Goal: Transaction & Acquisition: Download file/media

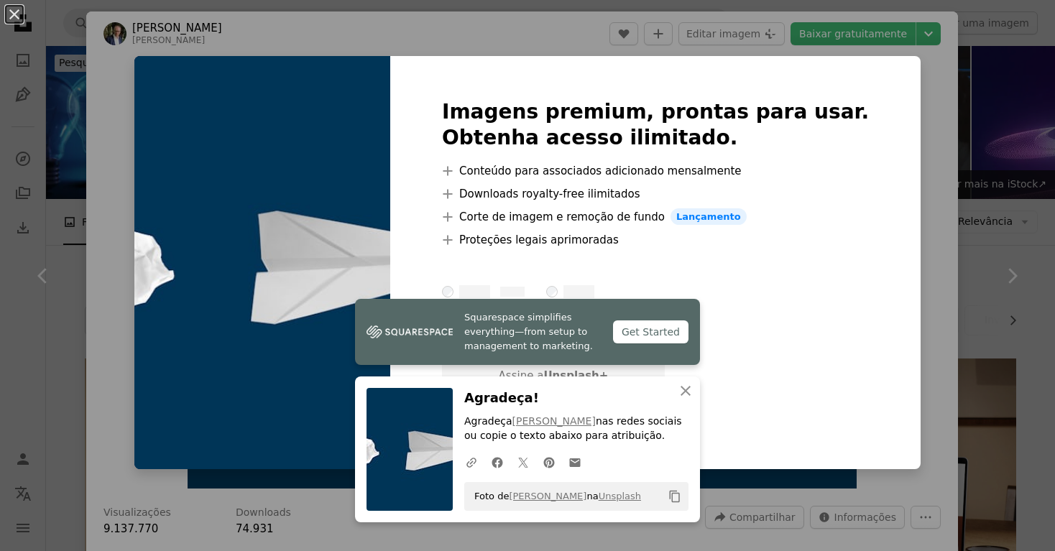
scroll to position [952, 0]
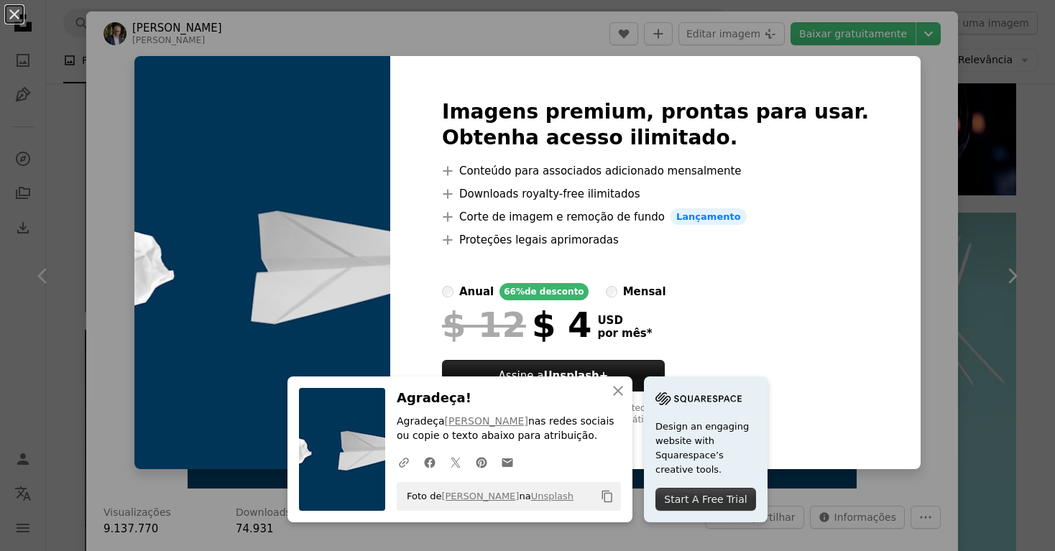
click at [961, 213] on div "An X shape Imagens premium, prontas para usar. Obtenha acesso ilimitado. A plus…" at bounding box center [527, 275] width 1055 height 551
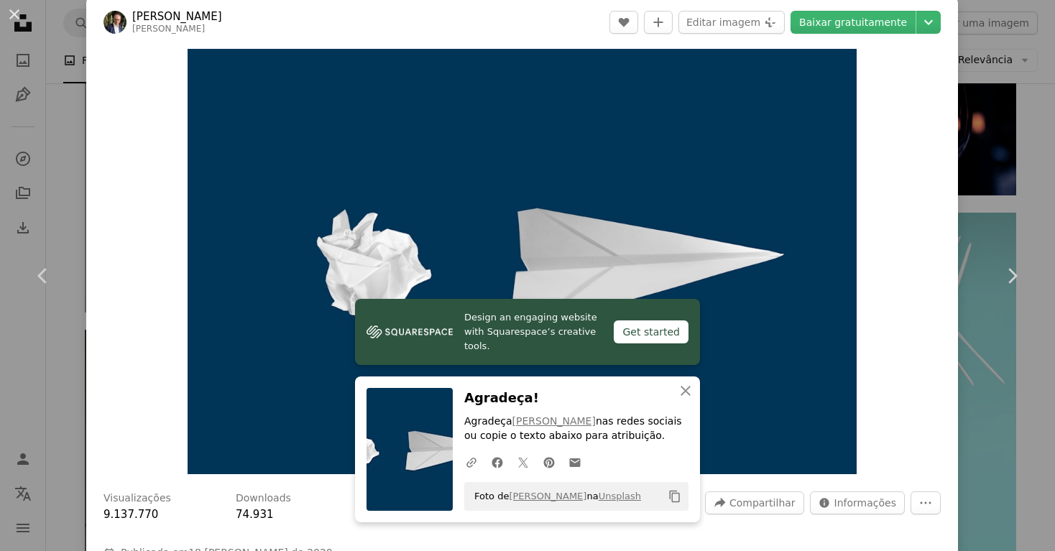
scroll to position [12, 0]
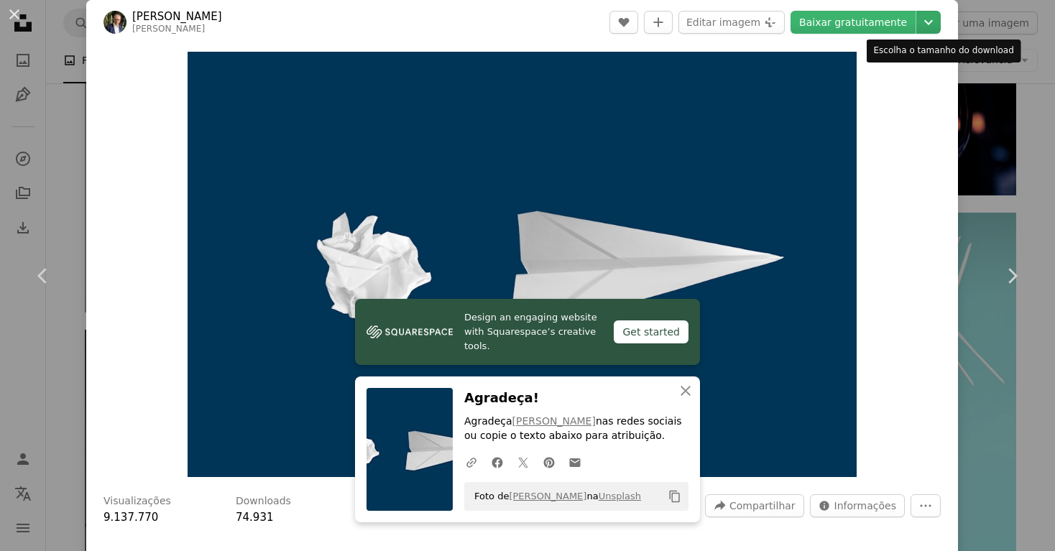
click at [933, 24] on icon "Escolha o tamanho do download" at bounding box center [928, 22] width 9 height 5
click at [17, 12] on button "An X shape" at bounding box center [14, 14] width 17 height 17
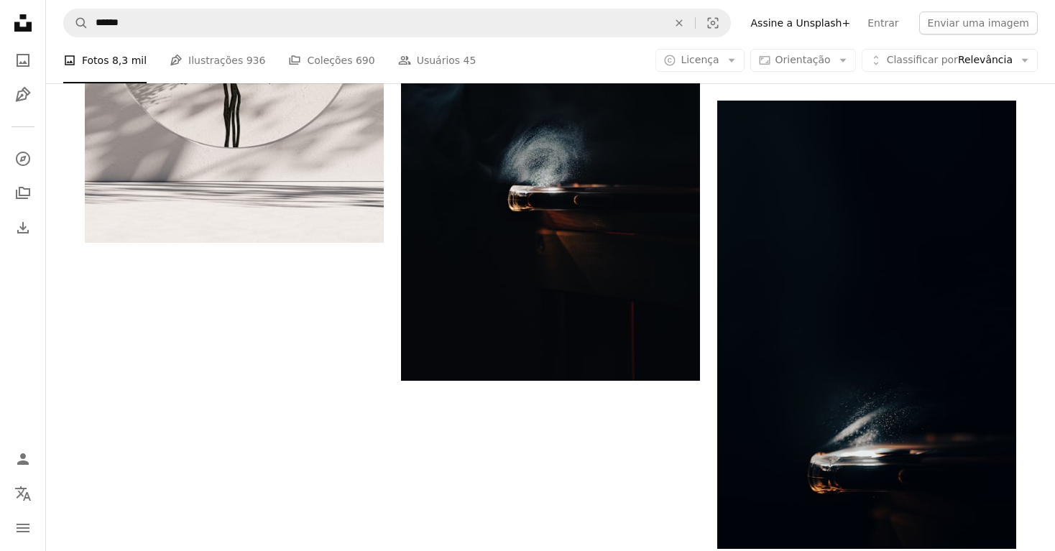
scroll to position [2149, 0]
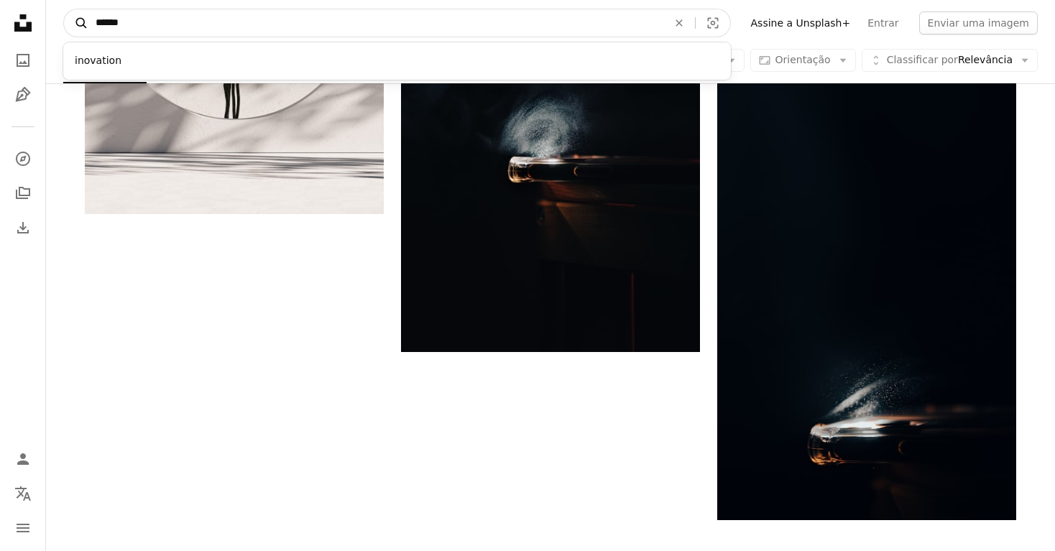
drag, startPoint x: 170, startPoint y: 22, endPoint x: 77, endPoint y: 22, distance: 93.4
click at [77, 22] on form "A magnifying glass ****** inovation An X shape Visual search" at bounding box center [397, 23] width 668 height 29
type input "**********"
click at [76, 23] on button "A magnifying glass" at bounding box center [76, 22] width 24 height 27
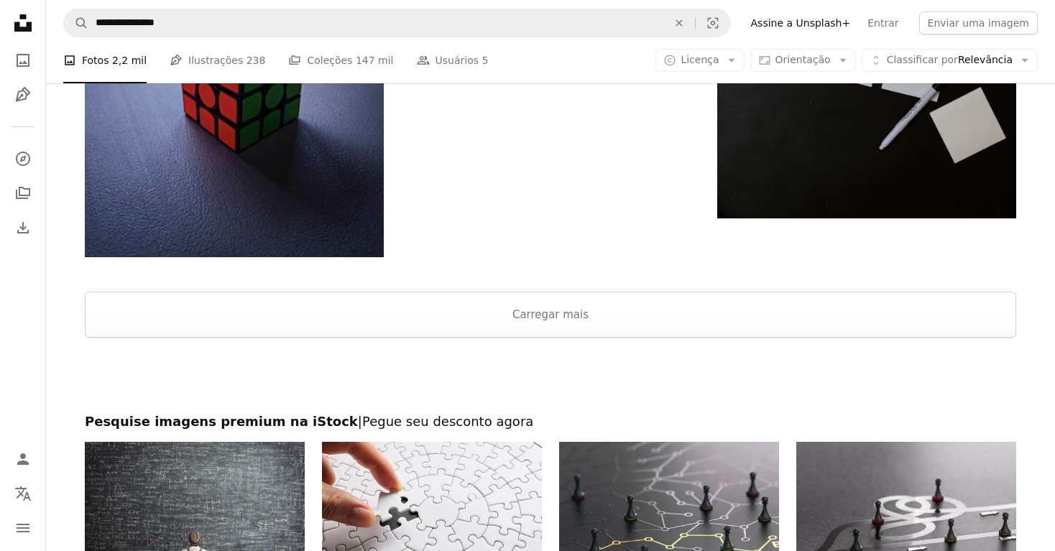
scroll to position [2269, 0]
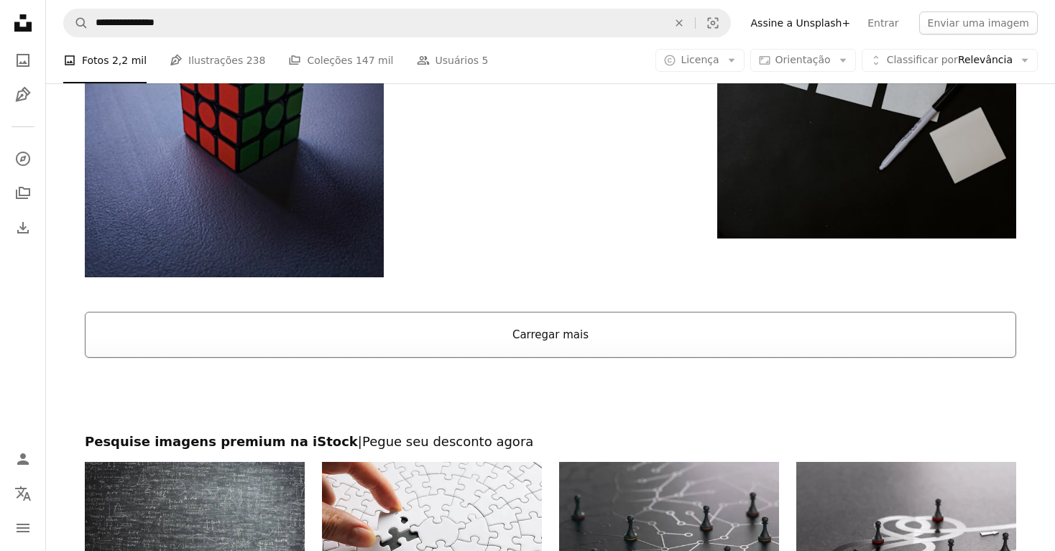
click at [540, 331] on button "Carregar mais" at bounding box center [551, 335] width 932 height 46
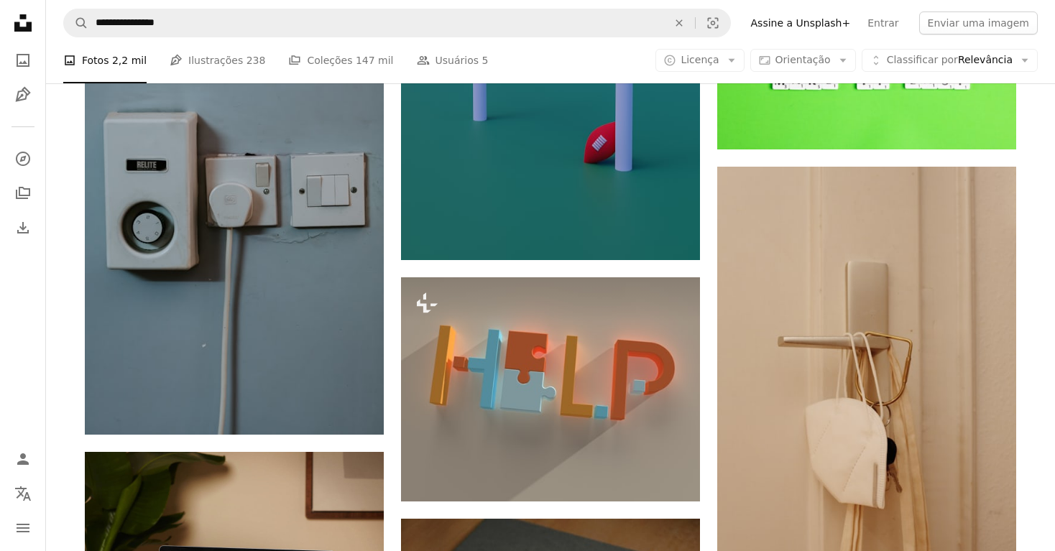
scroll to position [2578, 0]
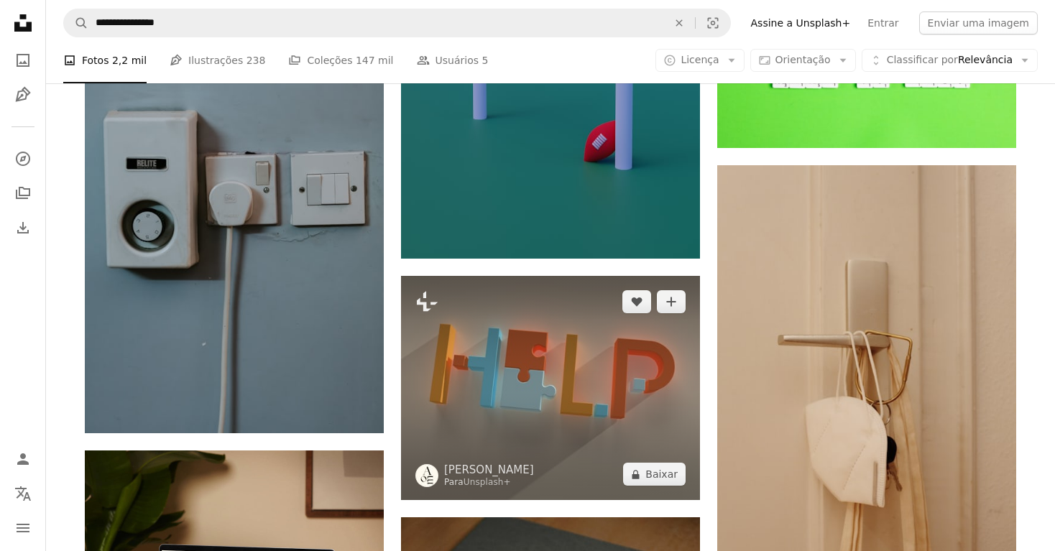
click at [500, 353] on img at bounding box center [550, 388] width 299 height 224
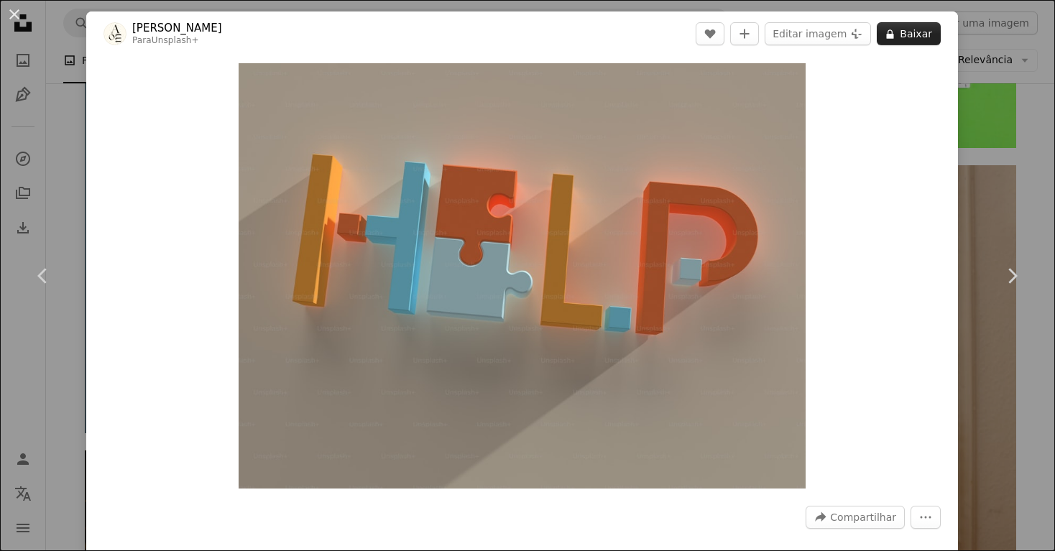
click at [921, 37] on button "A lock Baixar" at bounding box center [909, 33] width 64 height 23
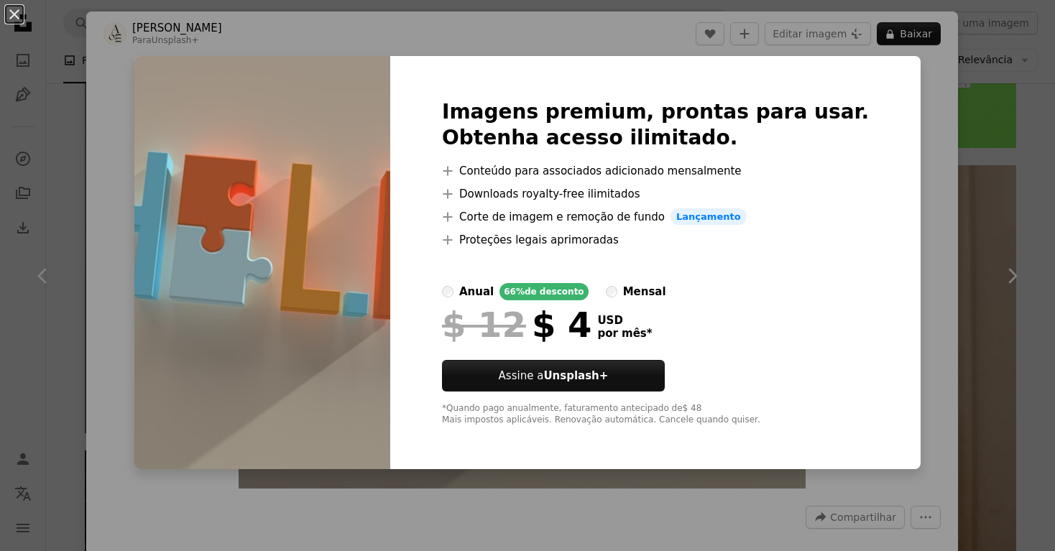
click at [167, 312] on div "An X shape Imagens premium, prontas para usar. Obtenha acesso ilimitado. A plus…" at bounding box center [527, 275] width 1055 height 551
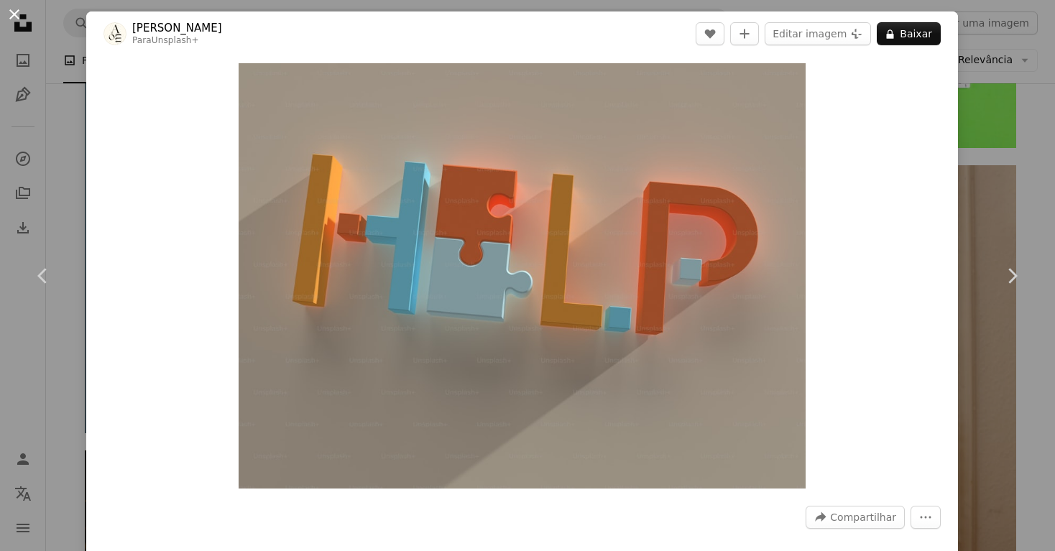
click at [21, 15] on button "An X shape" at bounding box center [14, 14] width 17 height 17
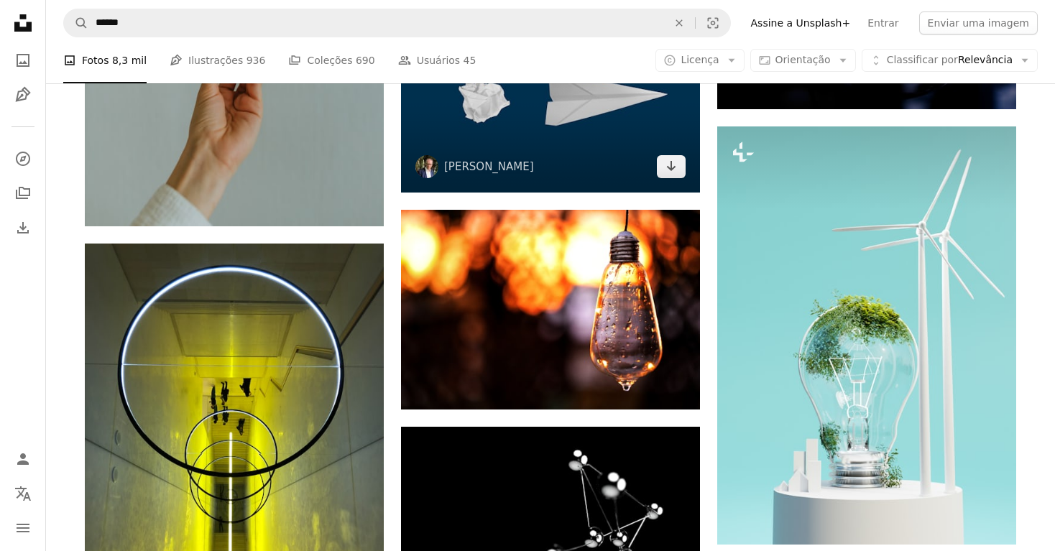
scroll to position [1044, 0]
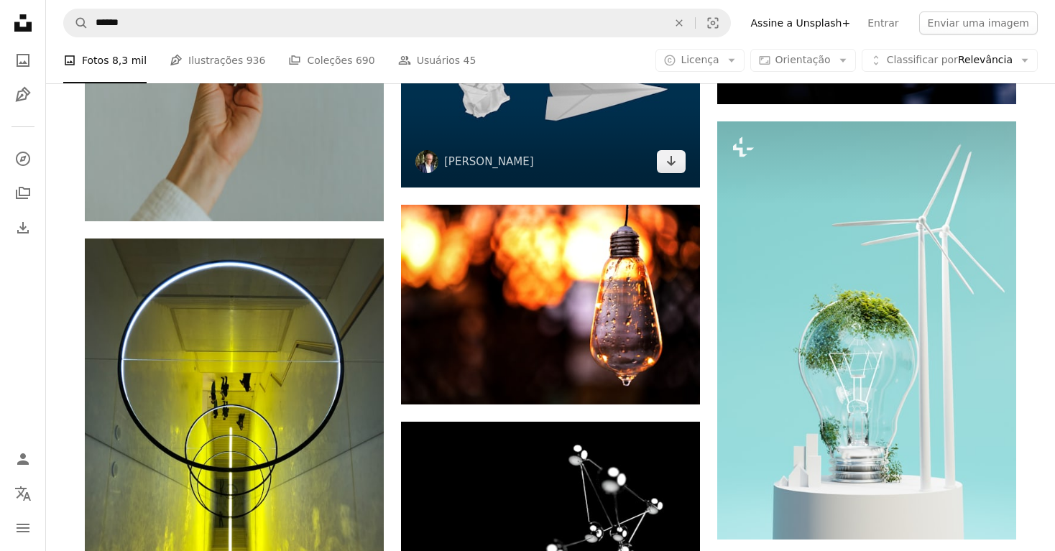
click at [494, 131] on img at bounding box center [550, 92] width 299 height 190
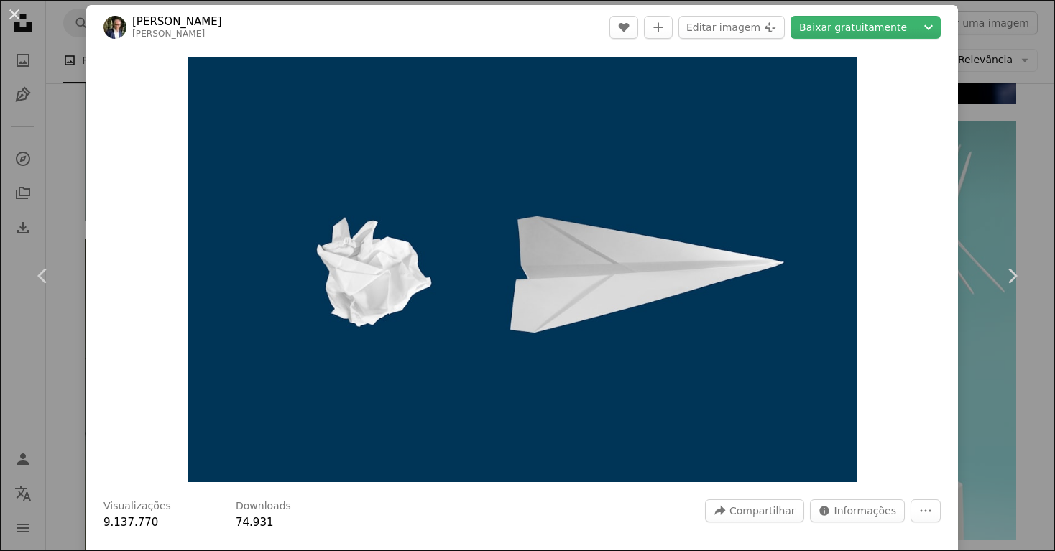
scroll to position [9, 0]
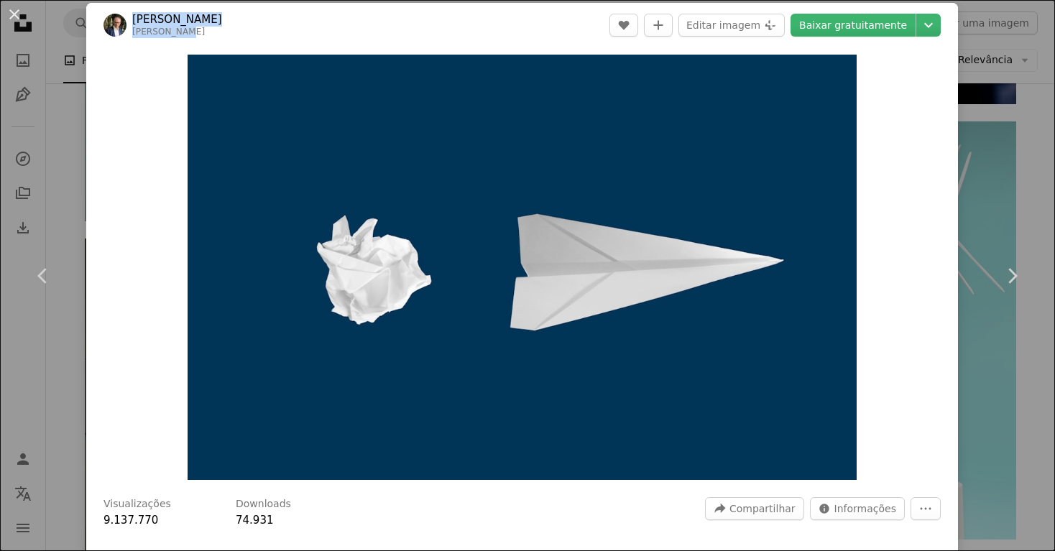
drag, startPoint x: 185, startPoint y: 31, endPoint x: 132, endPoint y: 15, distance: 56.2
click at [131, 14] on span "[PERSON_NAME] mattwridley" at bounding box center [163, 25] width 119 height 26
copy div "[PERSON_NAME] mattwridley"
